Goal: Transaction & Acquisition: Purchase product/service

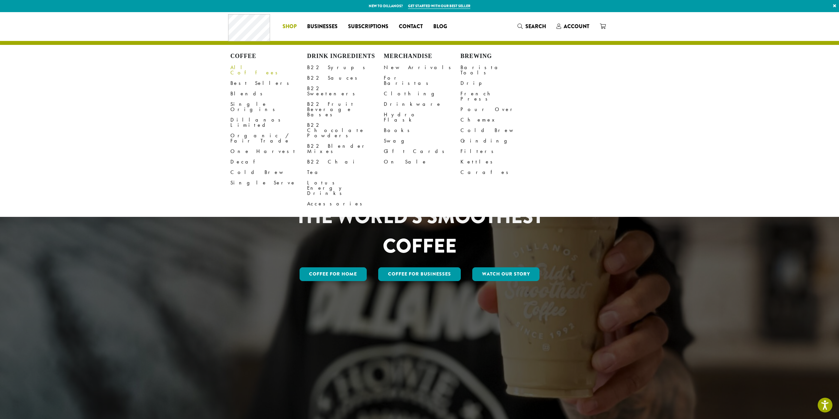
click at [246, 70] on link "All Coffees" at bounding box center [268, 70] width 77 height 16
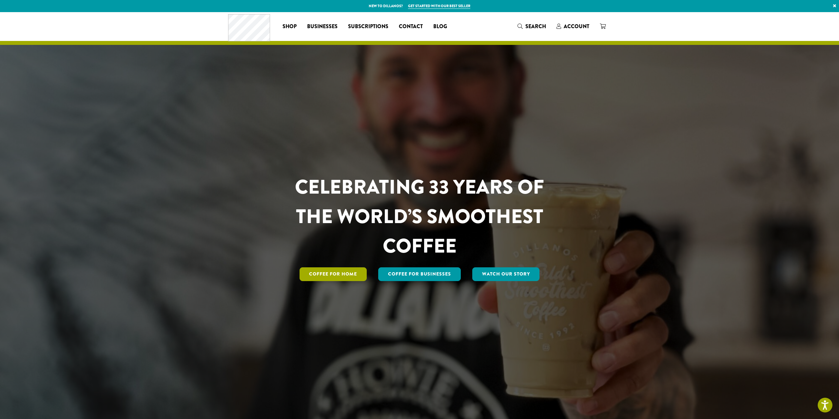
click at [360, 272] on link "Coffee for Home" at bounding box center [334, 275] width 68 height 14
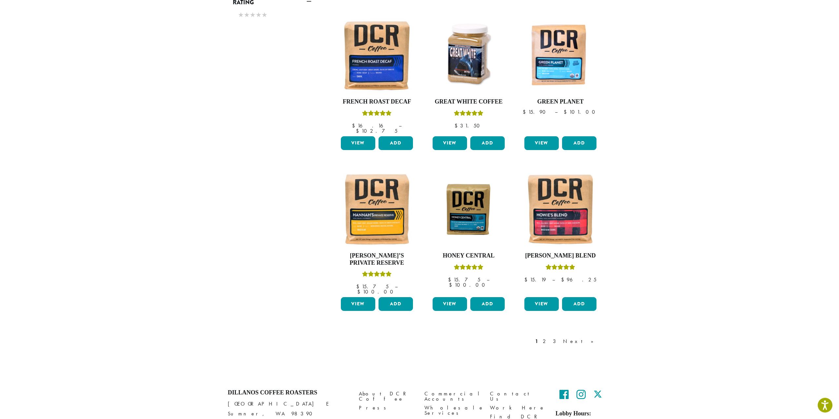
scroll to position [427, 0]
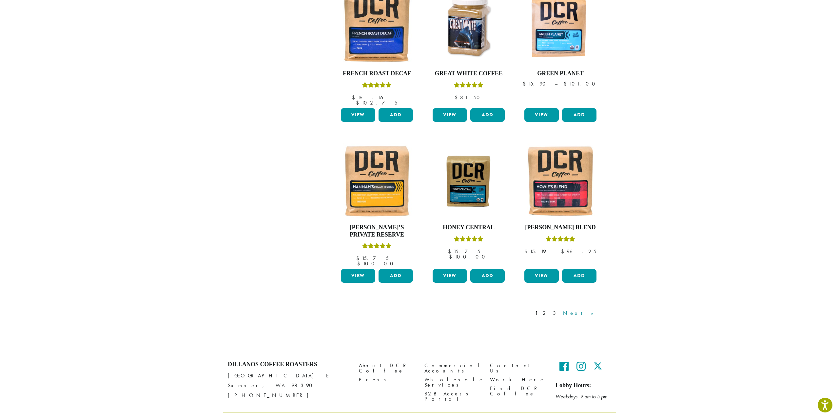
click at [589, 309] on link "Next »" at bounding box center [581, 313] width 38 height 8
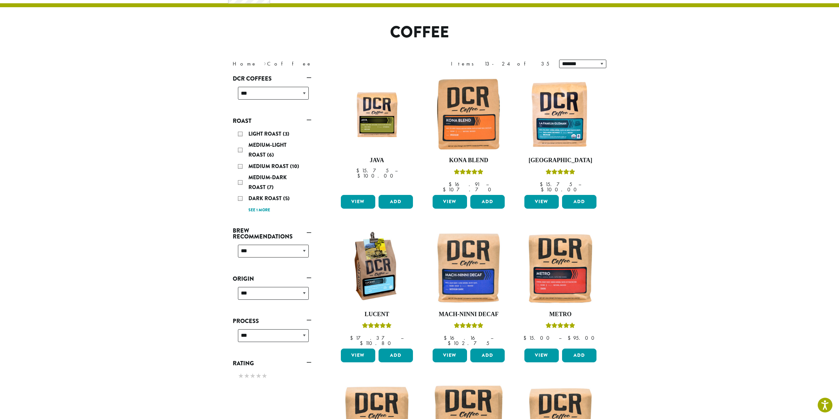
scroll to position [40, 0]
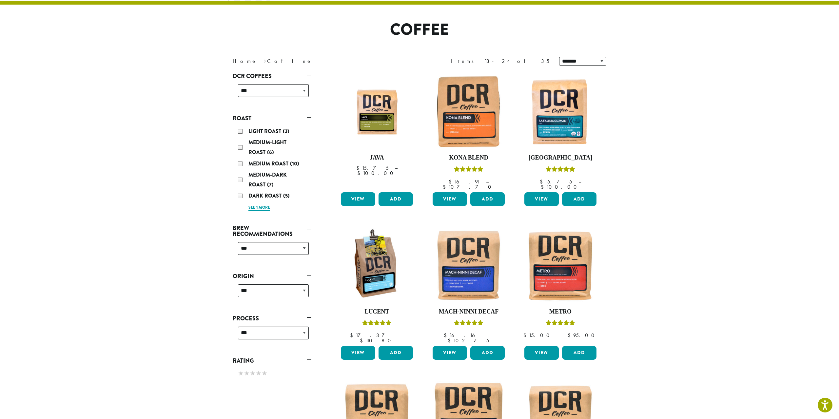
click at [262, 205] on link "See 1 more" at bounding box center [260, 208] width 22 height 7
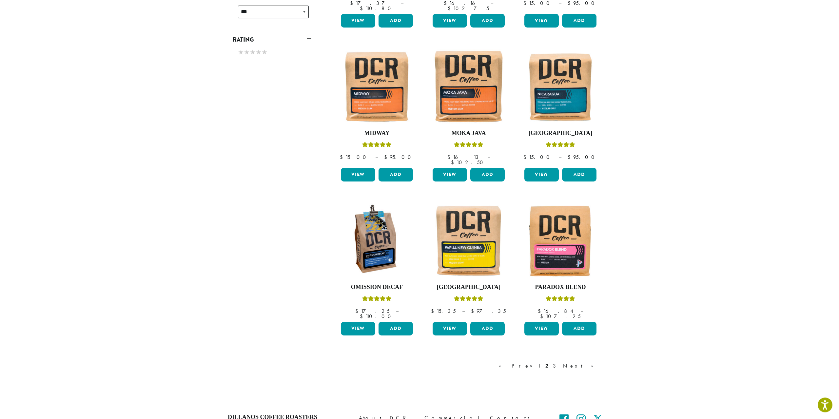
scroll to position [420, 0]
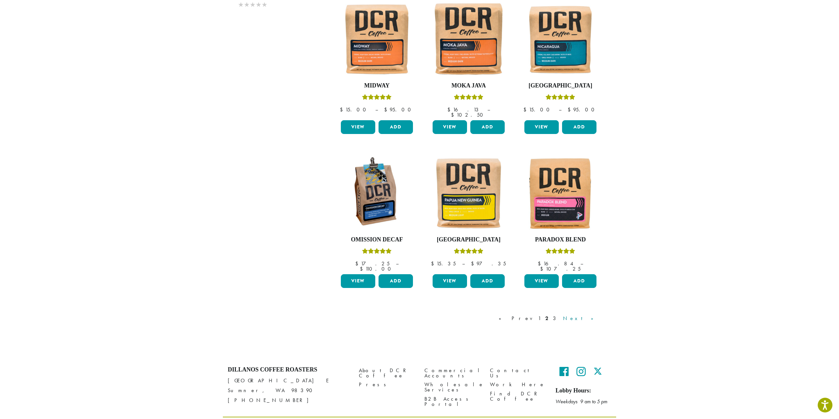
click at [584, 315] on link "Next »" at bounding box center [581, 319] width 38 height 8
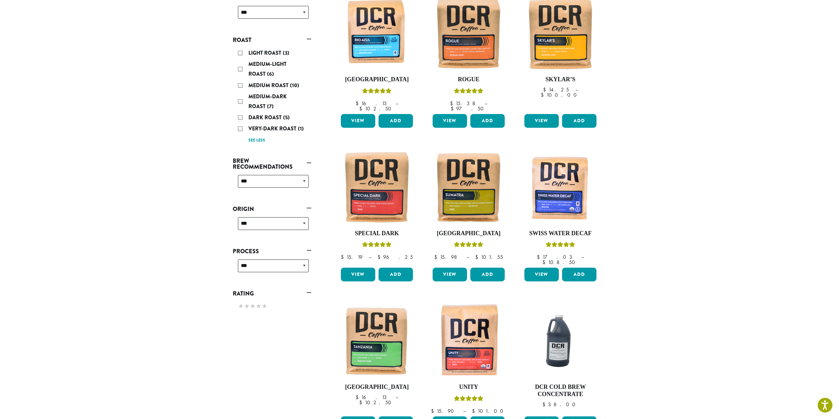
scroll to position [208, 0]
